Goal: Information Seeking & Learning: Compare options

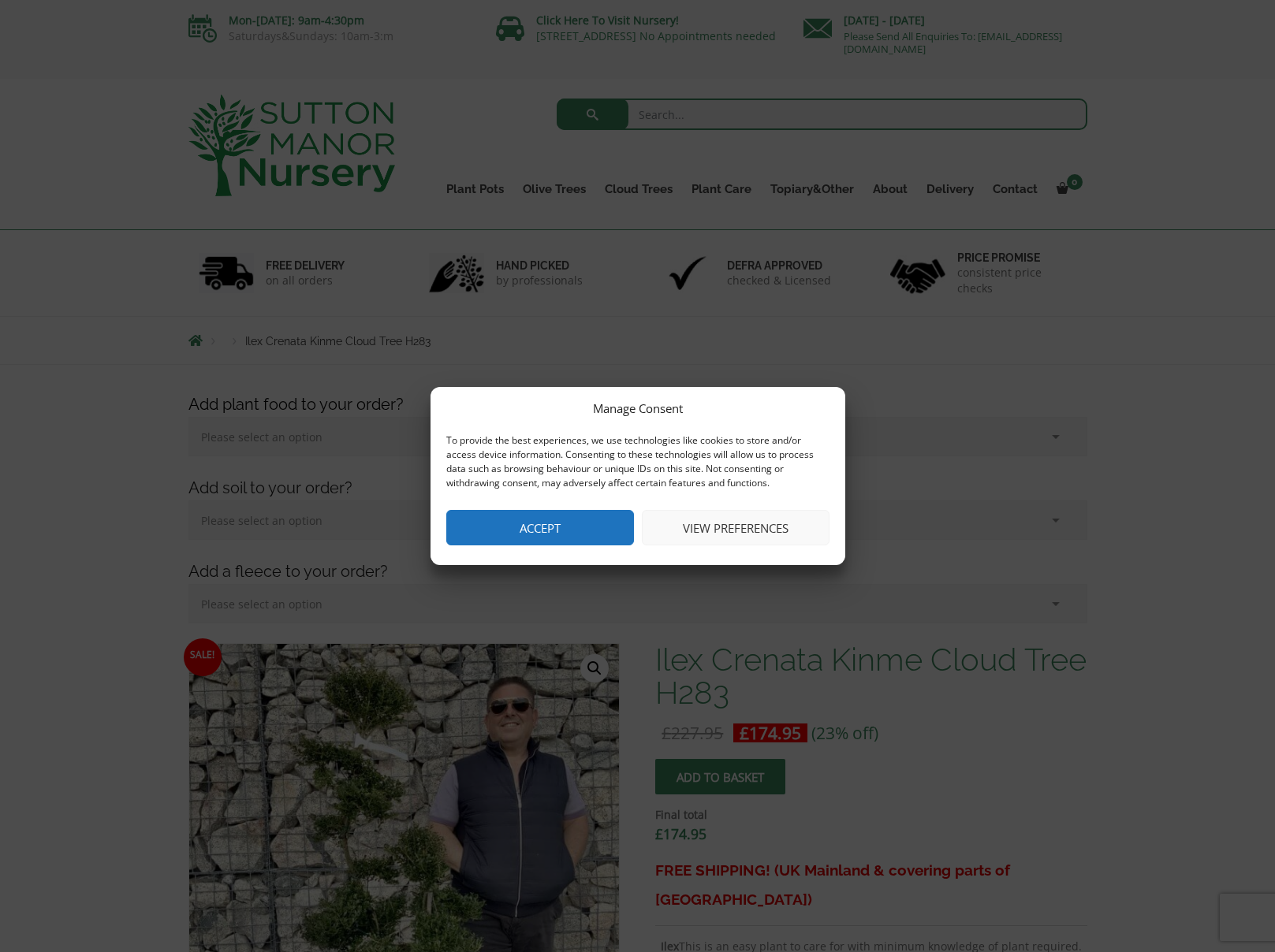
click at [586, 526] on button "Accept" at bounding box center [540, 527] width 188 height 36
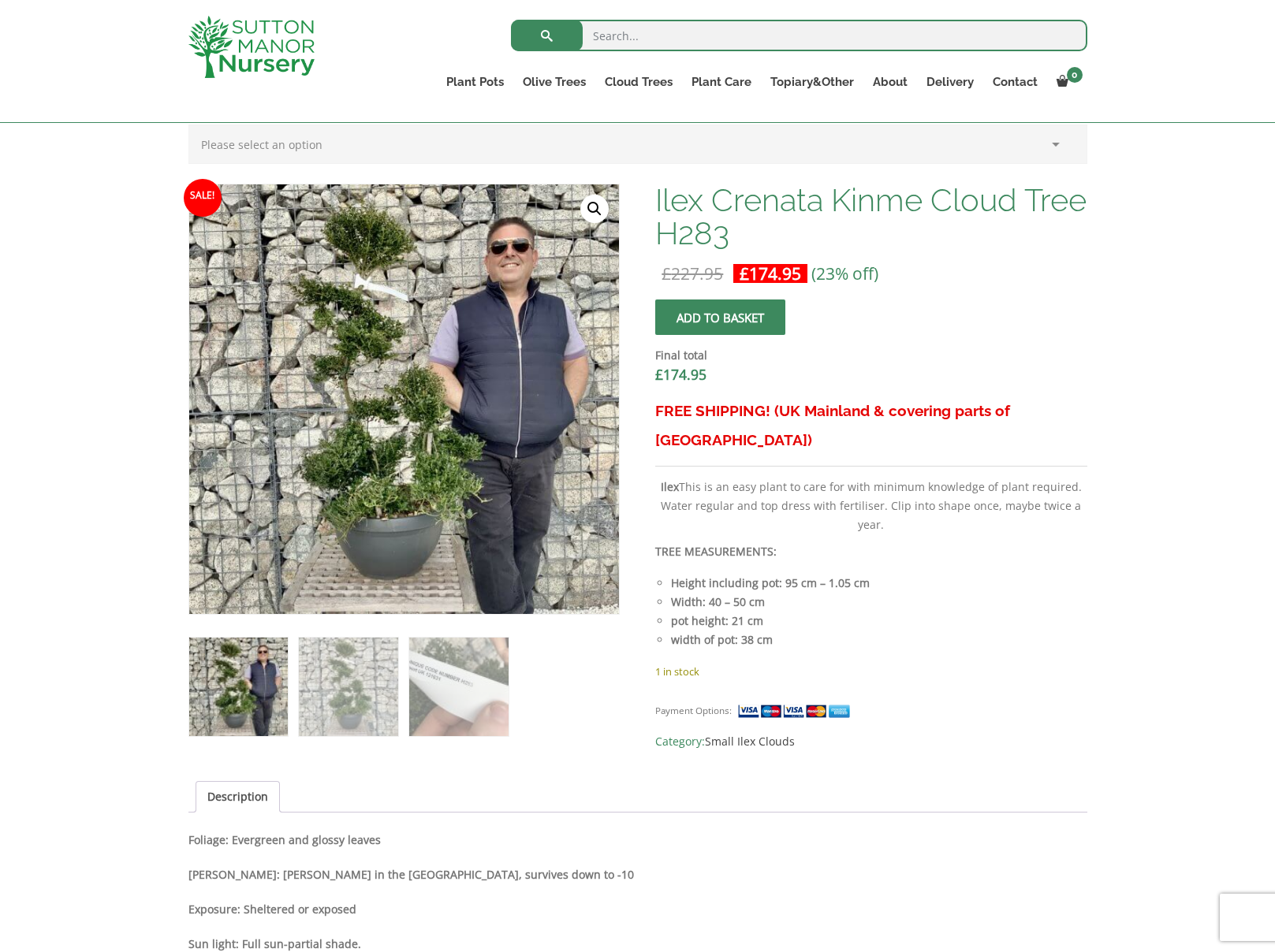
scroll to position [428, 0]
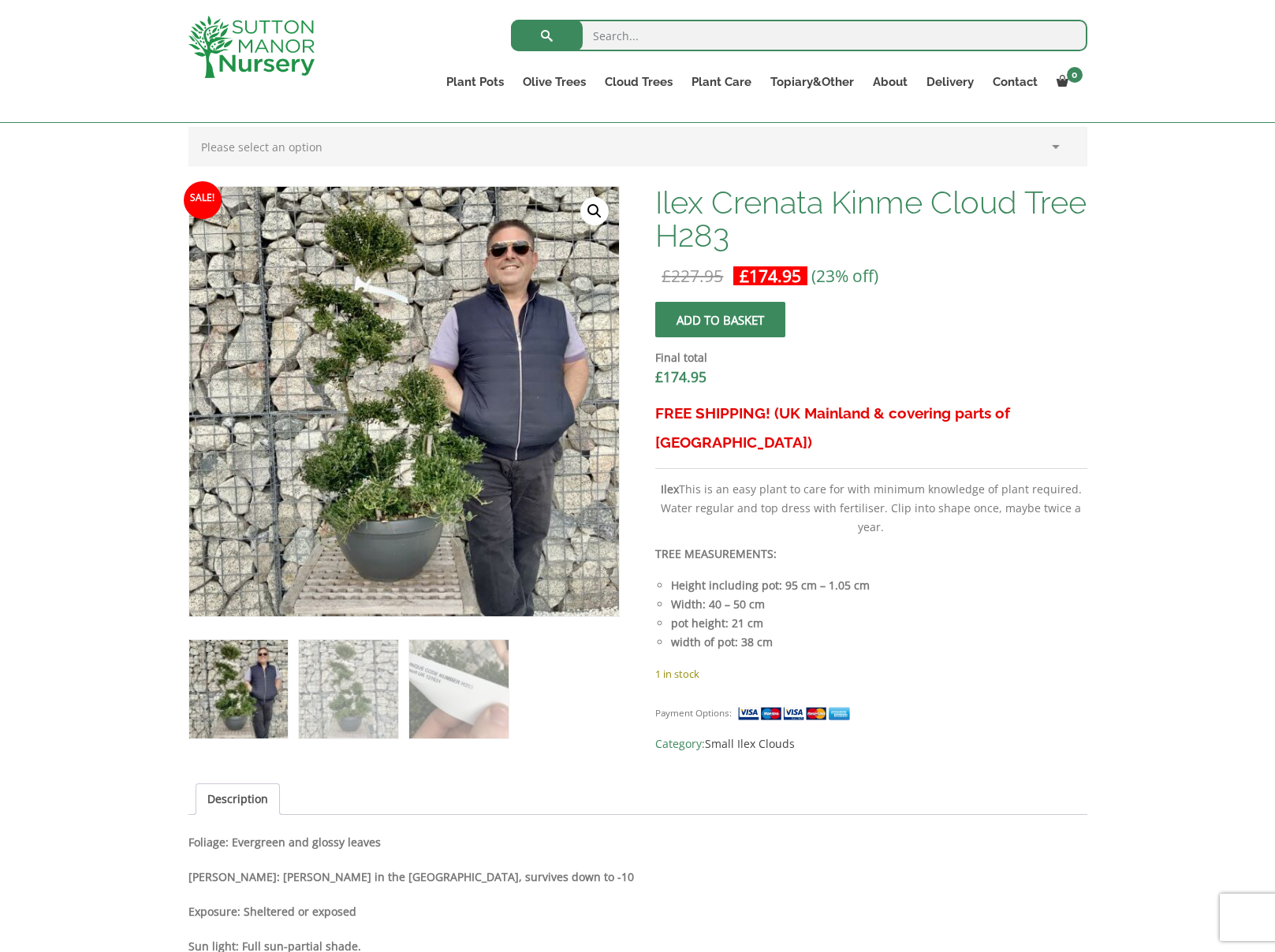
click at [814, 416] on h3 "FREE SHIPPING! (UK Mainland & covering parts of [GEOGRAPHIC_DATA])" at bounding box center [871, 428] width 431 height 59
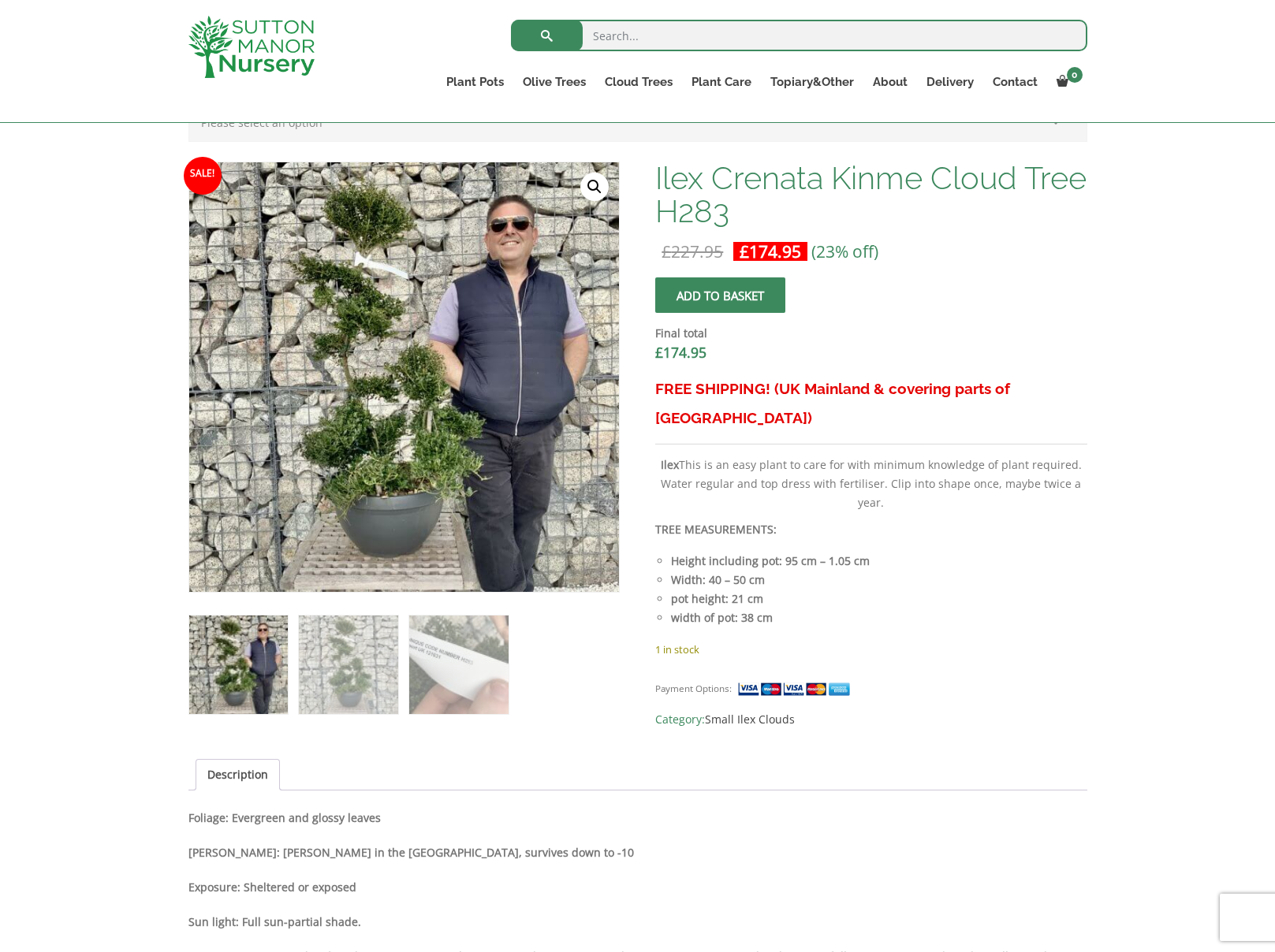
scroll to position [447, 0]
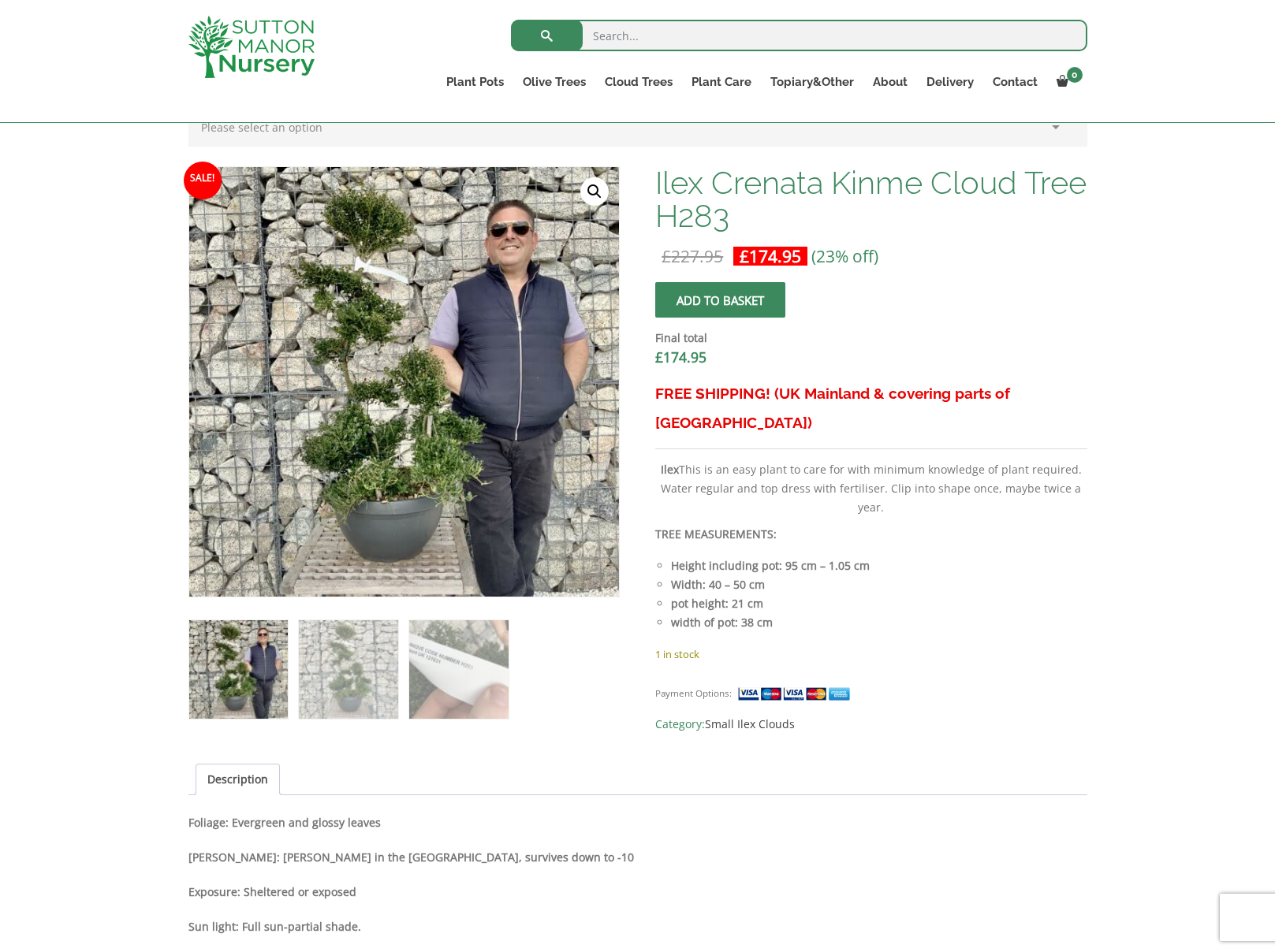
click at [839, 387] on h3 "FREE SHIPPING! (UK Mainland & covering parts of [GEOGRAPHIC_DATA])" at bounding box center [871, 409] width 431 height 59
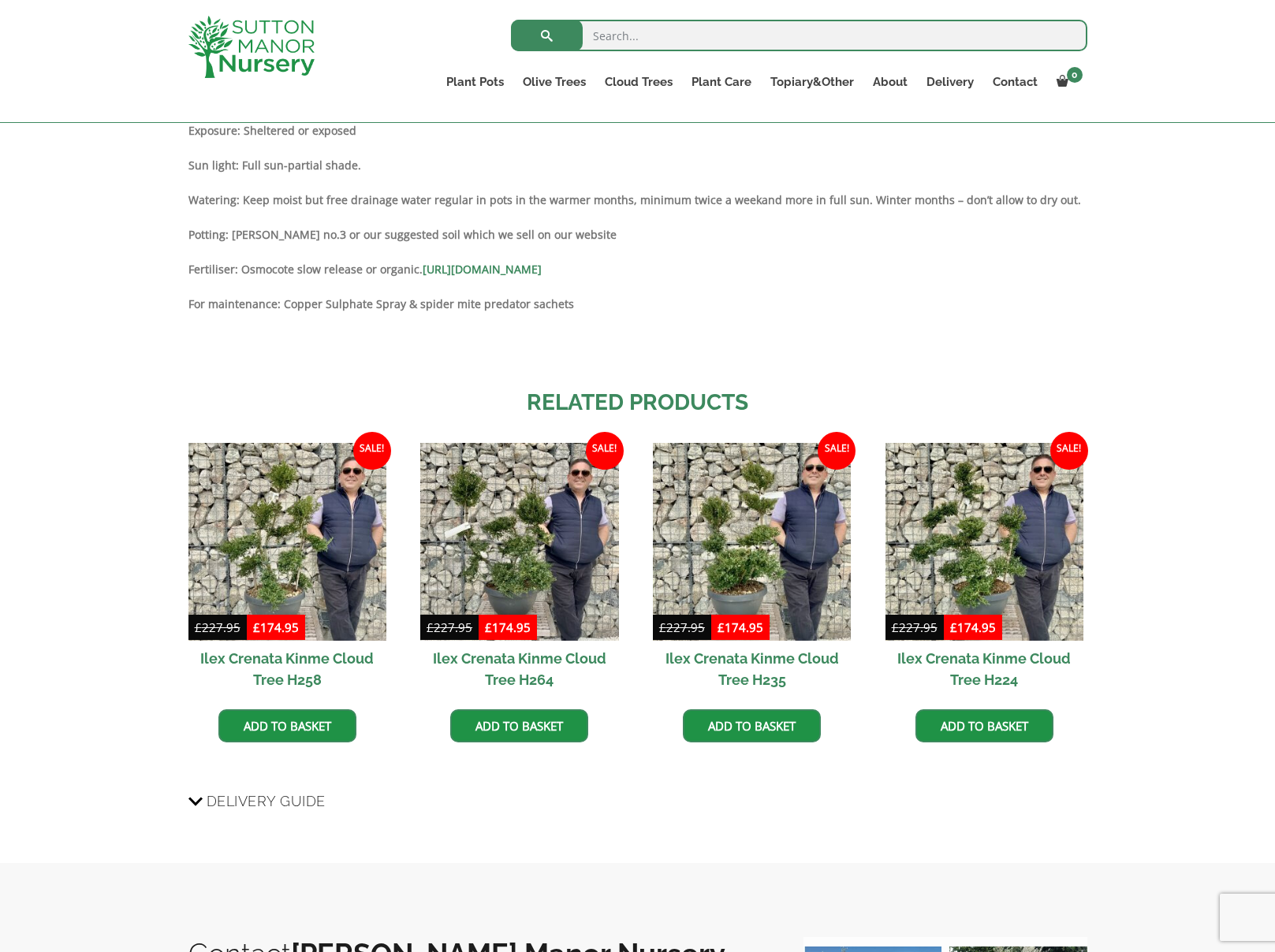
scroll to position [1211, 0]
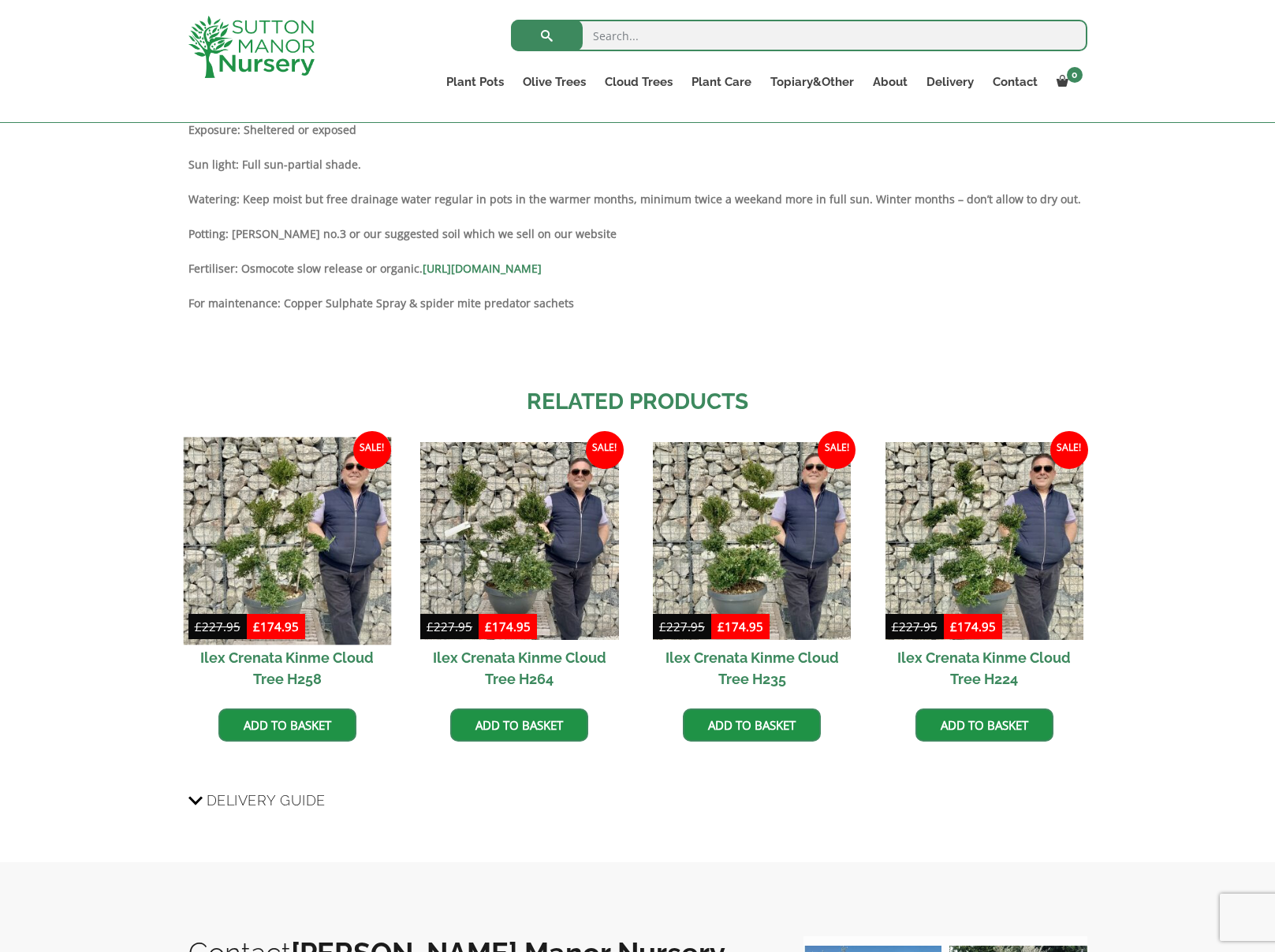
click at [282, 580] on img at bounding box center [287, 540] width 208 height 208
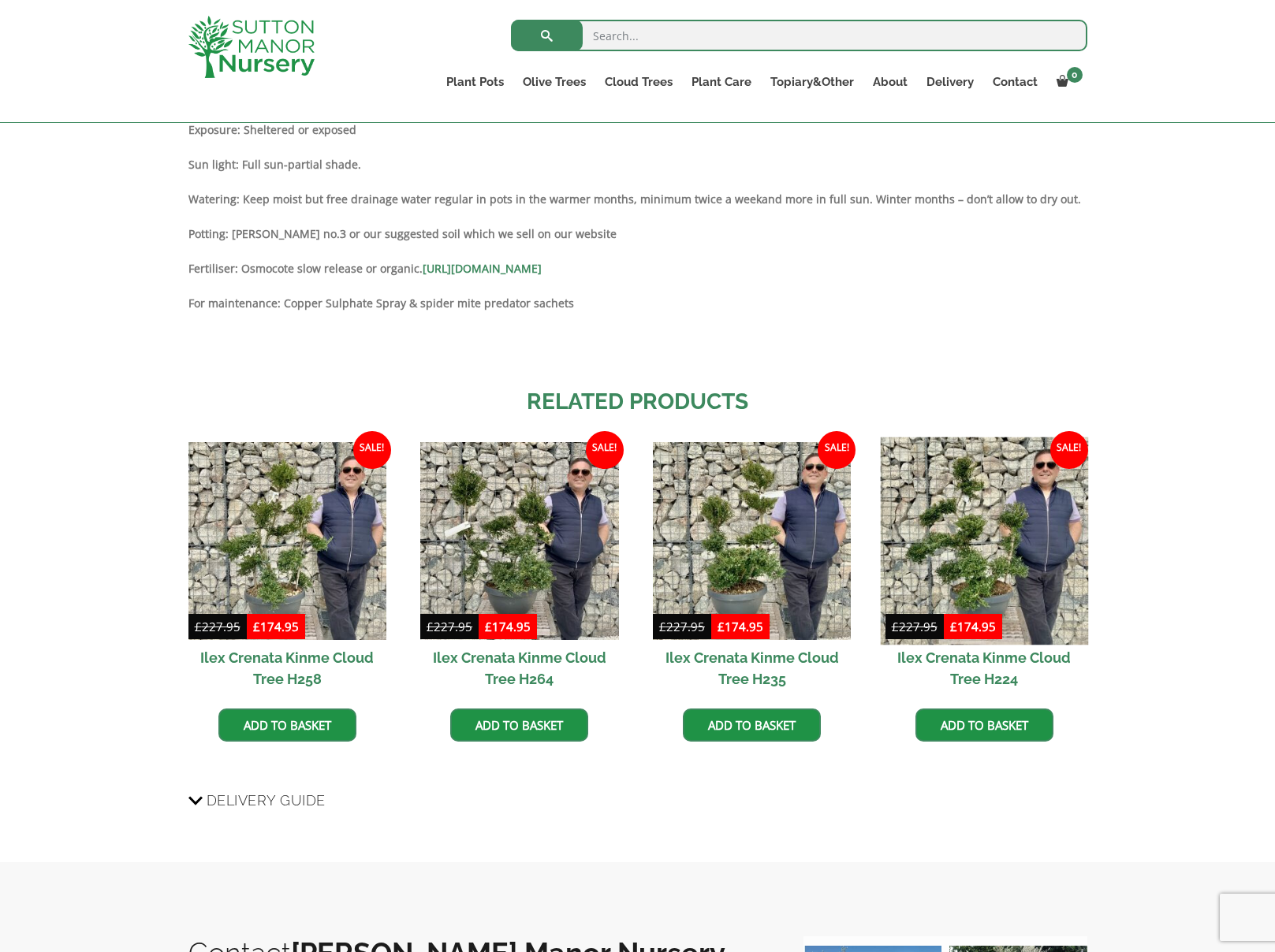
click at [978, 551] on img at bounding box center [984, 540] width 208 height 208
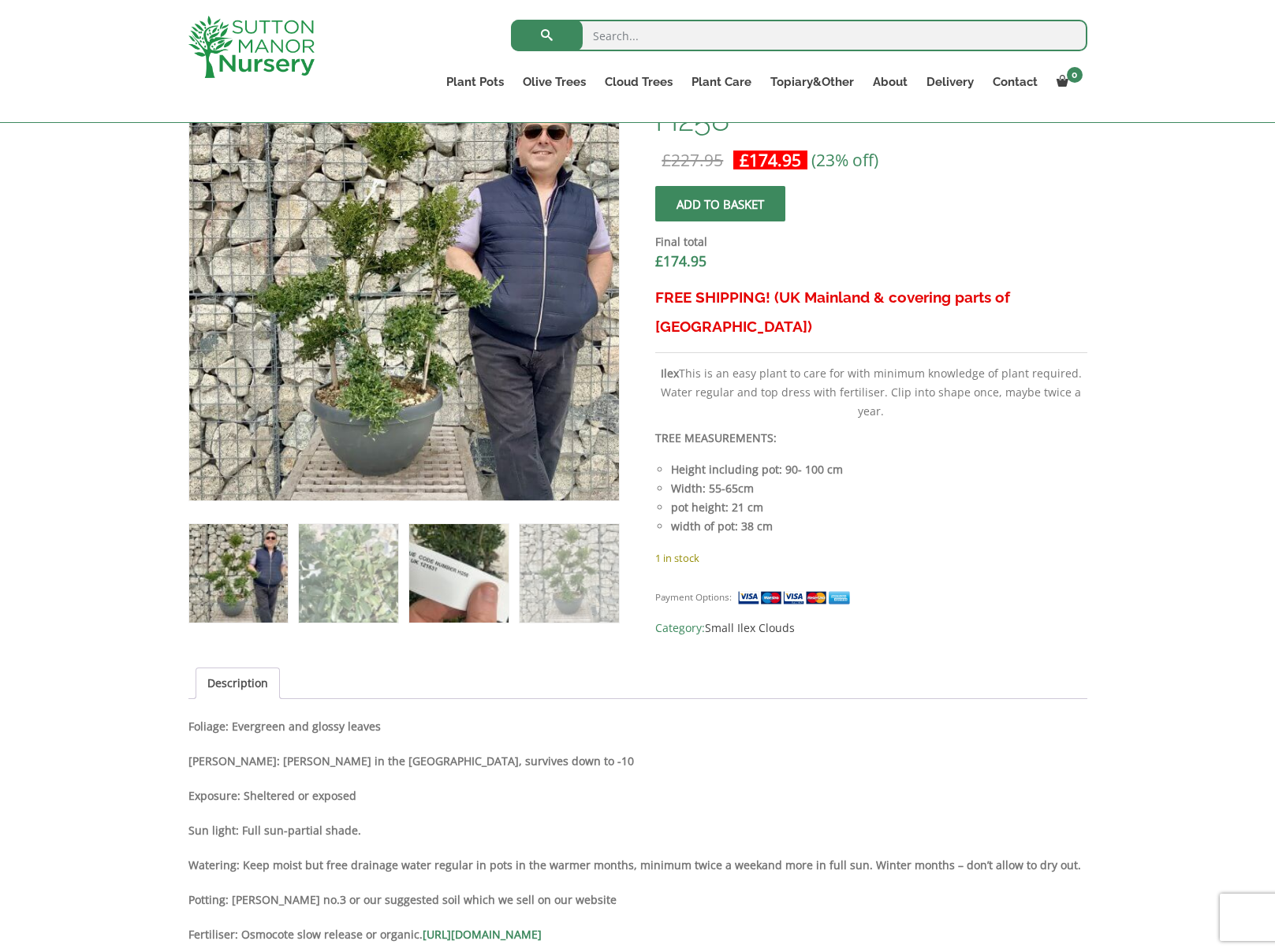
scroll to position [547, 0]
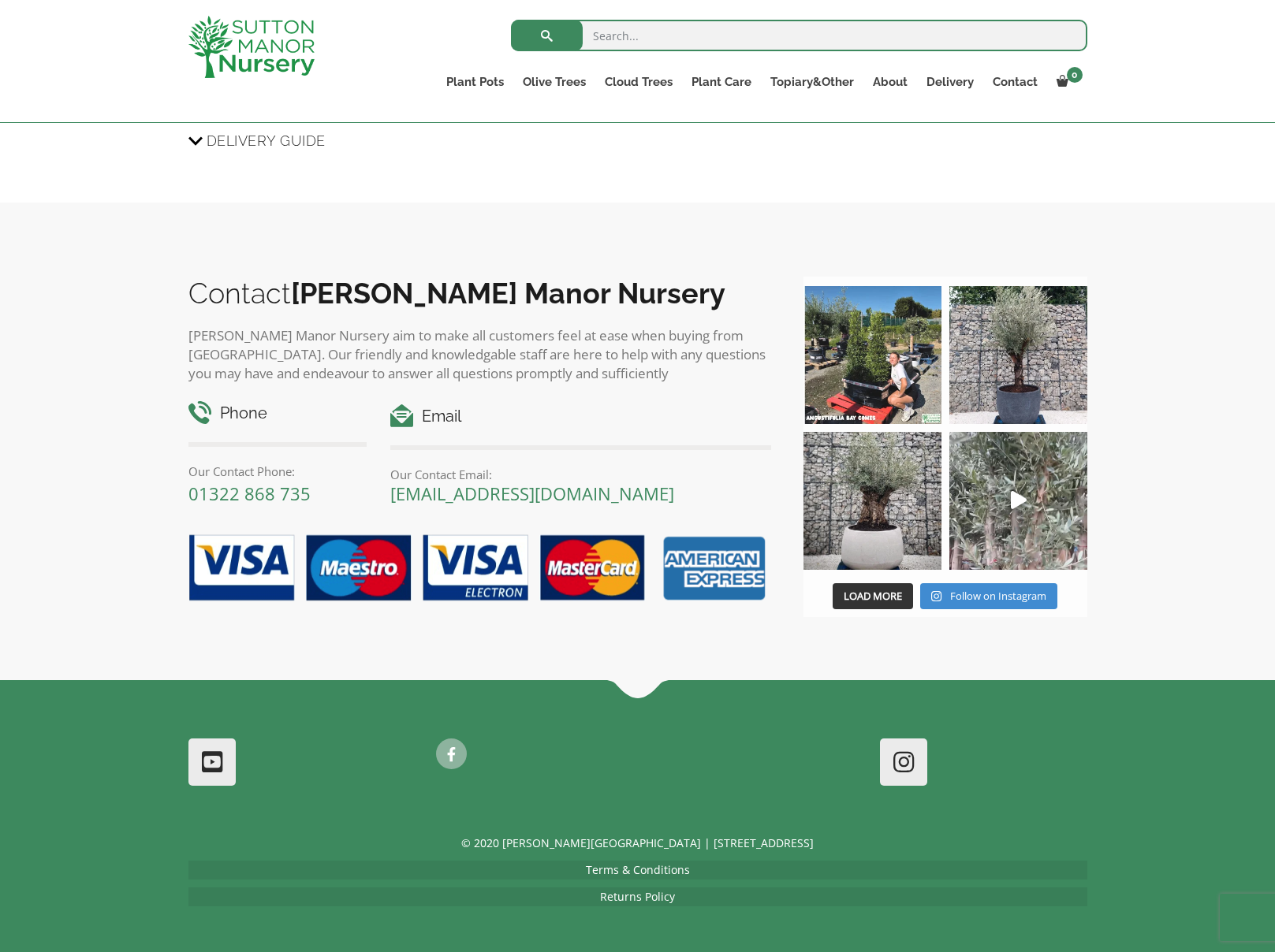
scroll to position [1890, 0]
